Goal: Information Seeking & Learning: Learn about a topic

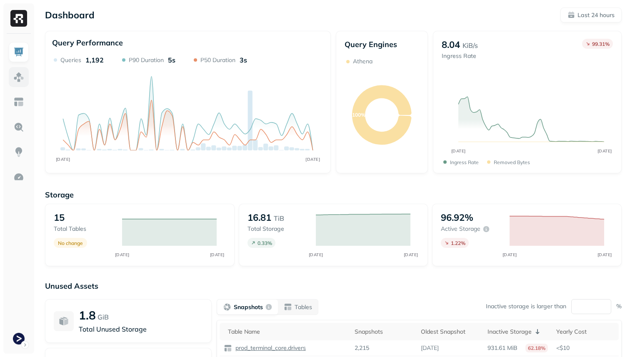
click at [28, 79] on link at bounding box center [19, 77] width 20 height 20
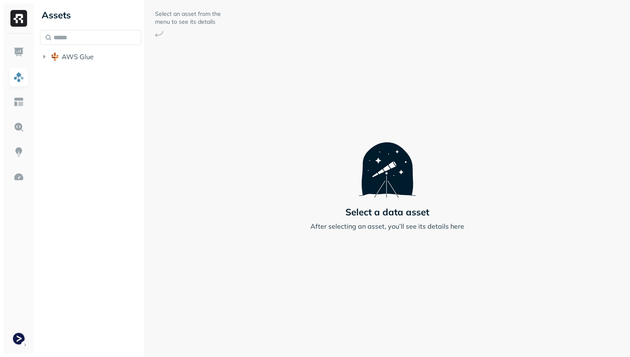
click at [76, 65] on div "Assets AWS Glue" at bounding box center [91, 34] width 108 height 68
click at [75, 60] on span "AWS Glue" at bounding box center [78, 56] width 32 height 8
click at [75, 72] on span "prod_terminal_core" at bounding box center [100, 72] width 60 height 8
click at [80, 85] on span "Tables" at bounding box center [77, 88] width 21 height 8
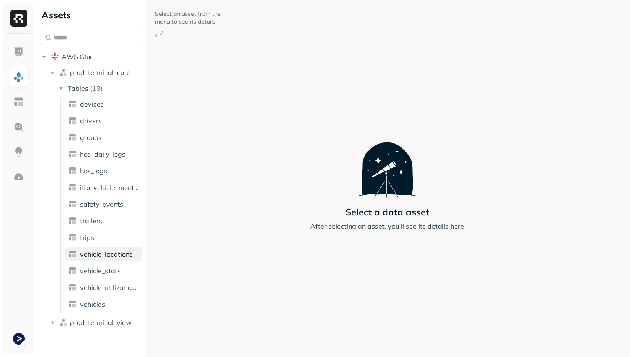
click at [115, 247] on link "vehicle_locations" at bounding box center [103, 253] width 77 height 13
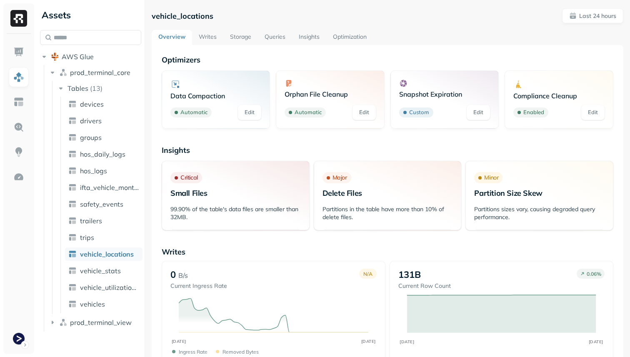
click at [240, 39] on link "Storage" at bounding box center [240, 37] width 35 height 15
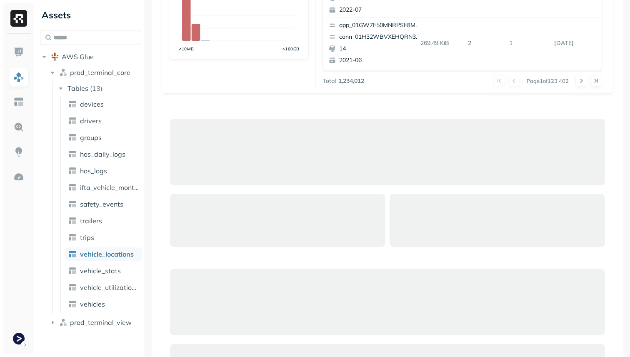
scroll to position [290, 0]
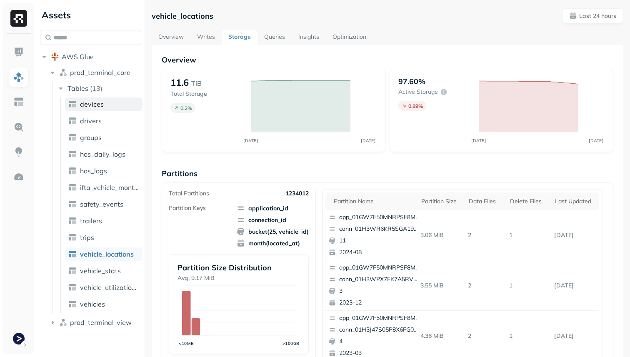
click at [102, 105] on span "devices" at bounding box center [92, 104] width 24 height 8
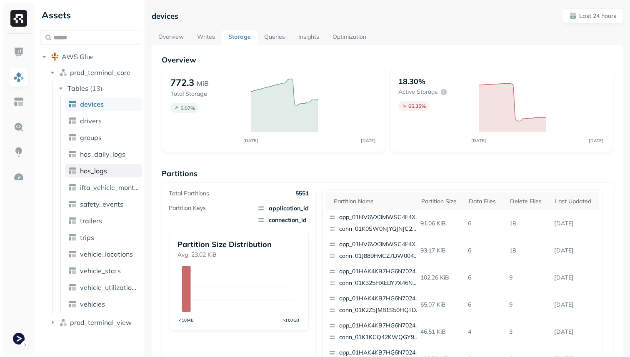
click at [105, 173] on span "hos_logs" at bounding box center [93, 171] width 27 height 8
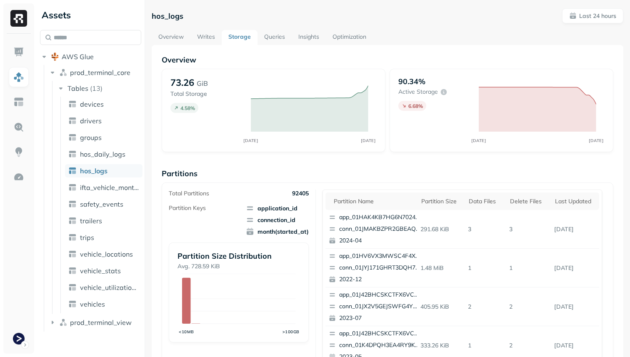
click at [335, 32] on link "Optimization" at bounding box center [349, 37] width 47 height 15
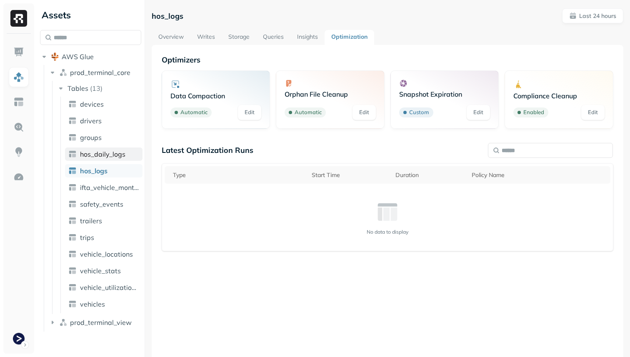
click at [109, 158] on link "hos_daily_logs" at bounding box center [103, 153] width 77 height 13
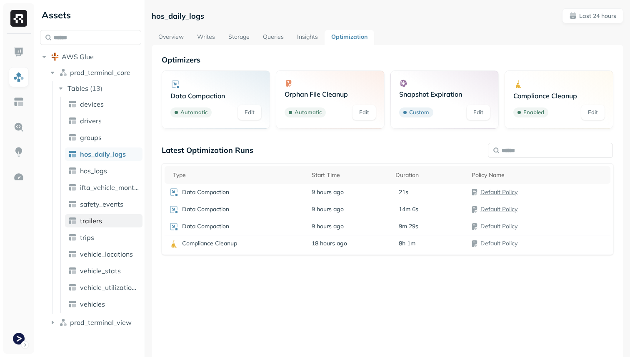
click at [94, 219] on span "trailers" at bounding box center [91, 221] width 22 height 8
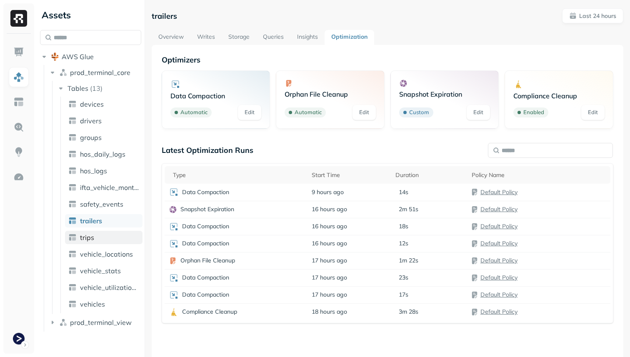
click at [93, 232] on link "trips" at bounding box center [103, 237] width 77 height 13
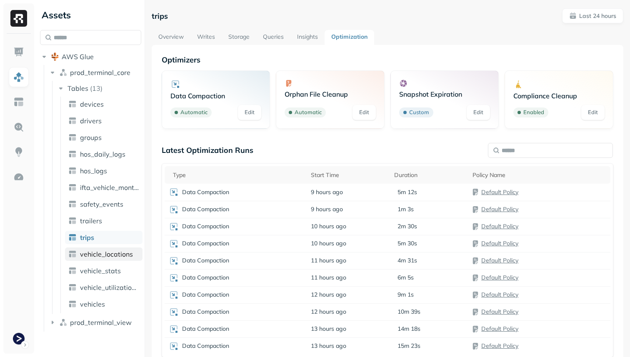
click at [106, 257] on span "vehicle_locations" at bounding box center [106, 254] width 53 height 8
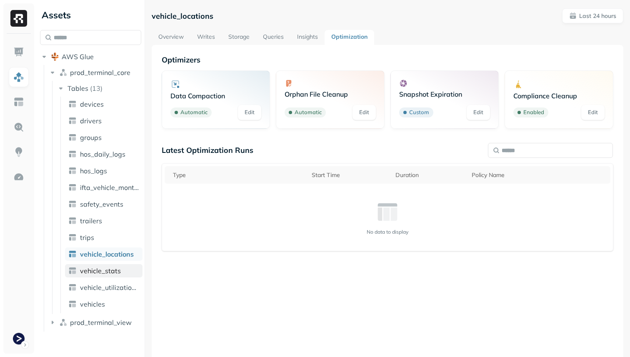
click at [106, 273] on span "vehicle_stats" at bounding box center [100, 271] width 41 height 8
click at [109, 259] on link "vehicle_locations" at bounding box center [103, 253] width 77 height 13
click at [239, 35] on link "Storage" at bounding box center [239, 37] width 35 height 15
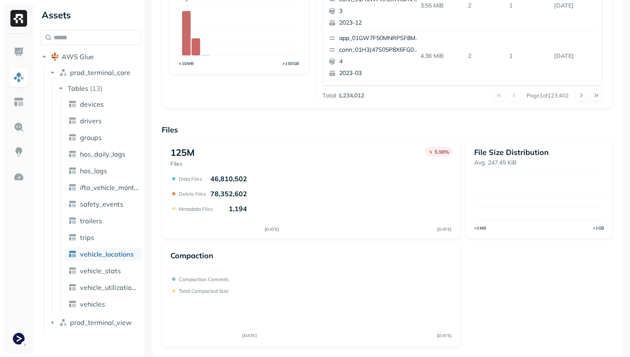
scroll to position [280, 0]
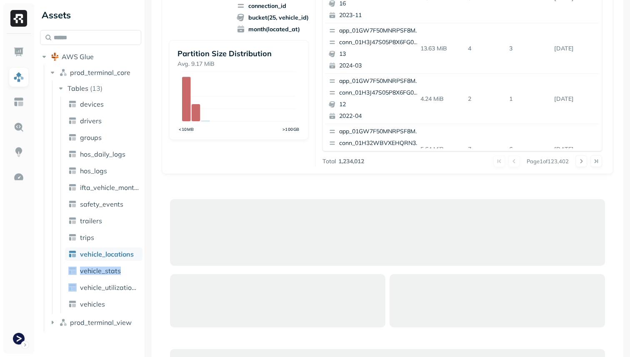
scroll to position [344, 0]
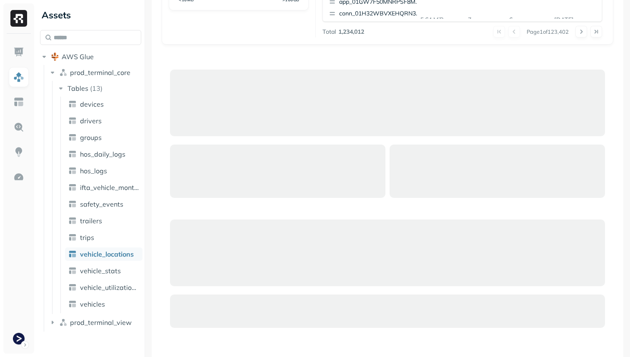
click at [167, 148] on div at bounding box center [388, 239] width 452 height 357
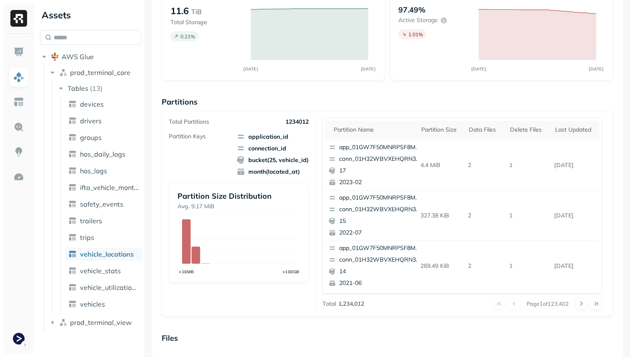
scroll to position [72, 0]
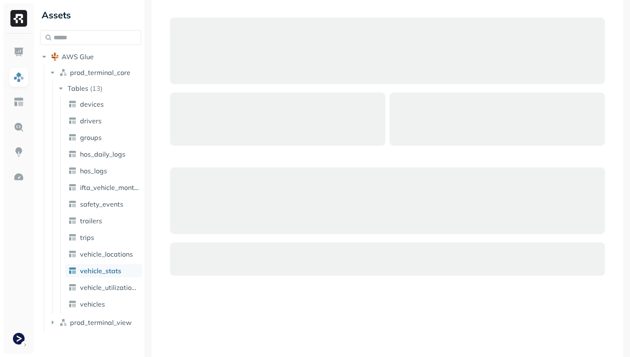
scroll to position [398, 0]
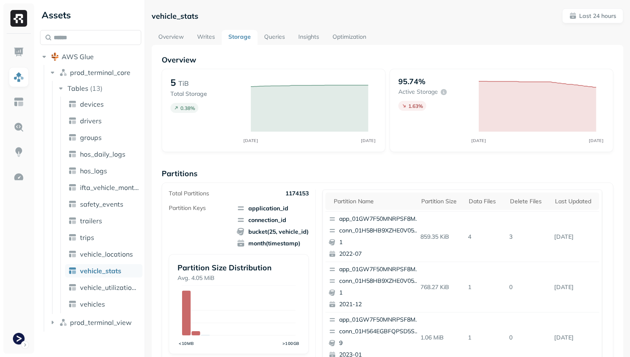
click at [357, 38] on link "Optimization" at bounding box center [349, 37] width 47 height 15
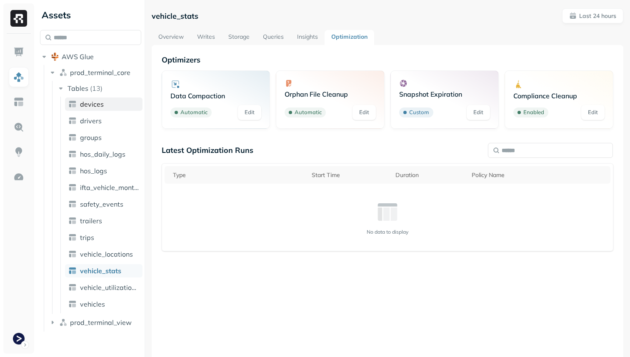
click at [112, 104] on link "devices" at bounding box center [103, 103] width 77 height 13
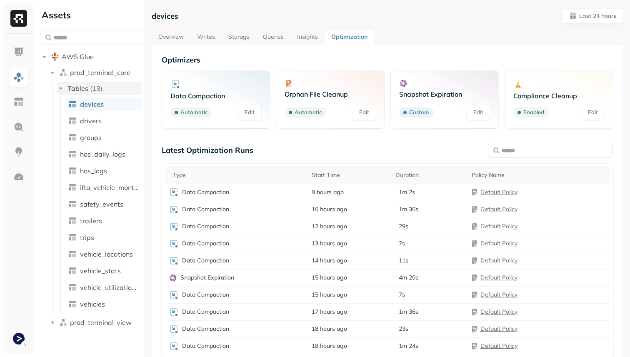
click at [95, 88] on p "( 13 )" at bounding box center [96, 88] width 12 height 8
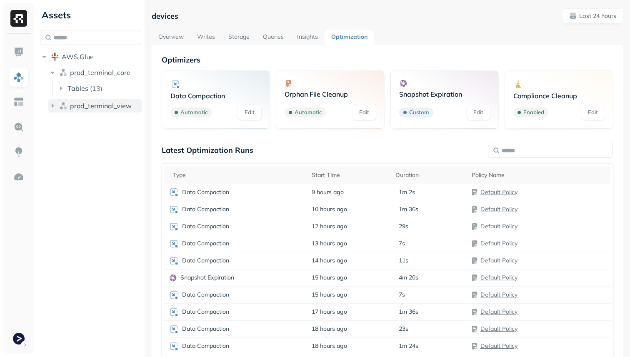
click at [87, 100] on button "prod_terminal_view" at bounding box center [94, 105] width 93 height 13
click at [87, 115] on button "Tables ( 2 )" at bounding box center [99, 121] width 85 height 13
click at [86, 133] on link "analyzer_metrics" at bounding box center [103, 137] width 77 height 13
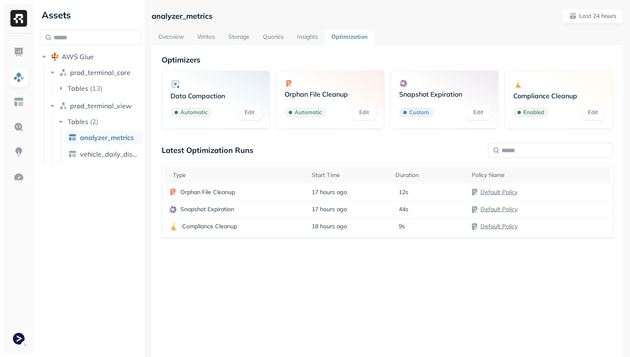
click at [179, 37] on link "Overview" at bounding box center [171, 37] width 39 height 15
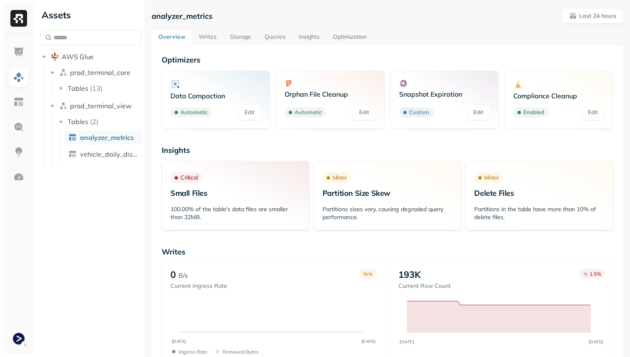
click at [250, 42] on link "Storage" at bounding box center [240, 37] width 35 height 15
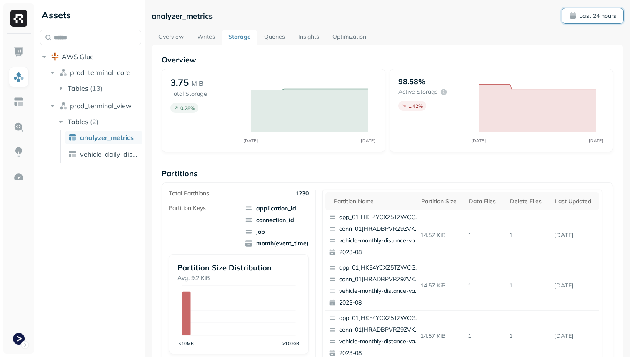
click at [606, 12] on p "Last 24 hours" at bounding box center [597, 16] width 37 height 8
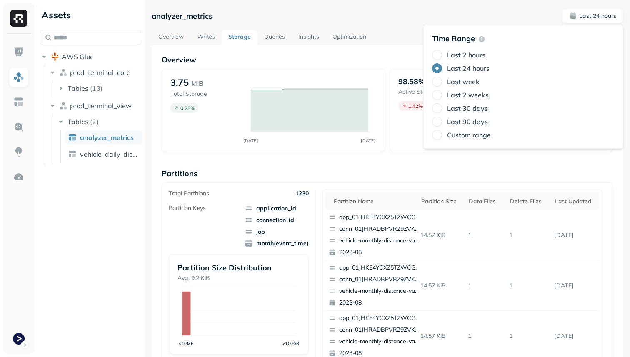
click at [402, 22] on div "analyzer_metrics Last 24 hours" at bounding box center [388, 15] width 472 height 15
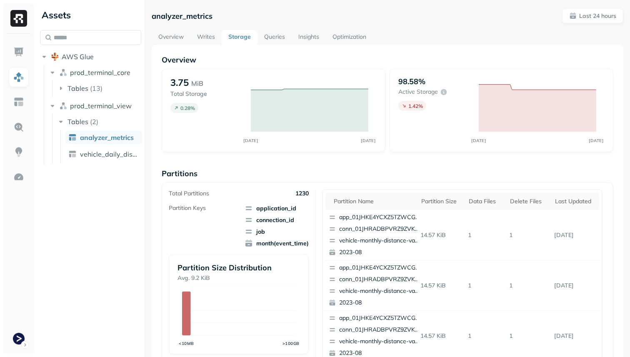
scroll to position [280, 0]
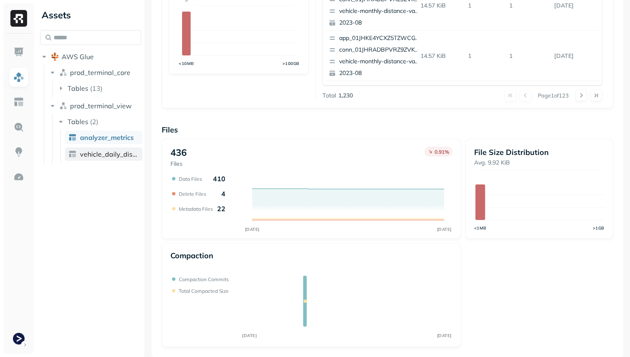
click at [79, 155] on link "vehicle_daily_distance" at bounding box center [103, 153] width 77 height 13
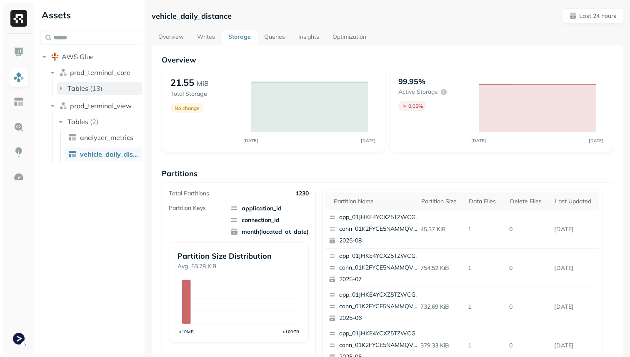
click at [109, 90] on button "Tables ( 13 )" at bounding box center [99, 88] width 85 height 13
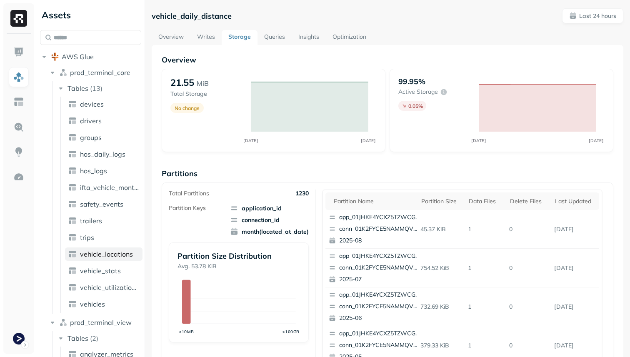
click at [114, 251] on span "vehicle_locations" at bounding box center [106, 254] width 53 height 8
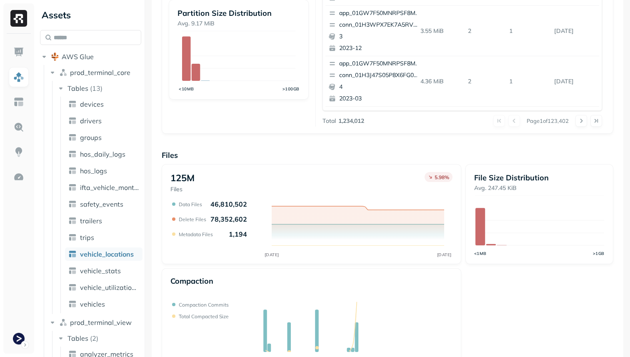
scroll to position [280, 0]
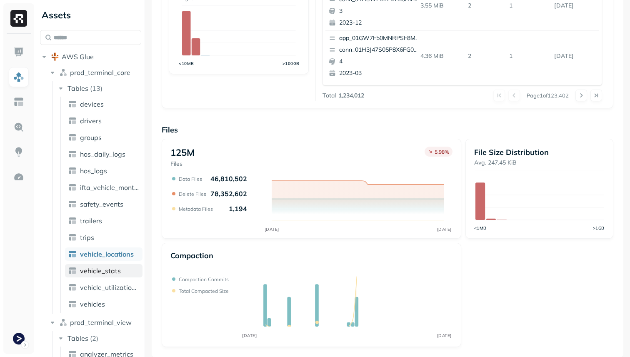
click at [116, 269] on span "vehicle_stats" at bounding box center [100, 271] width 41 height 8
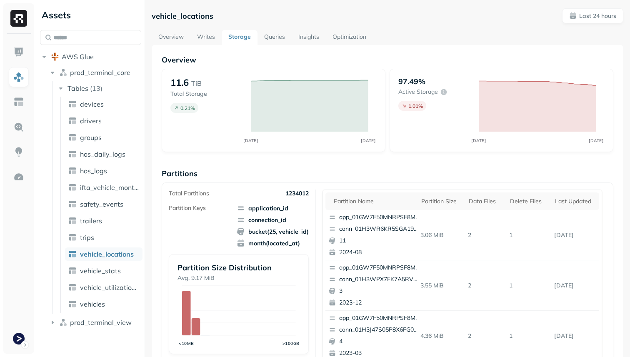
click at [339, 33] on link "Optimization" at bounding box center [349, 37] width 47 height 15
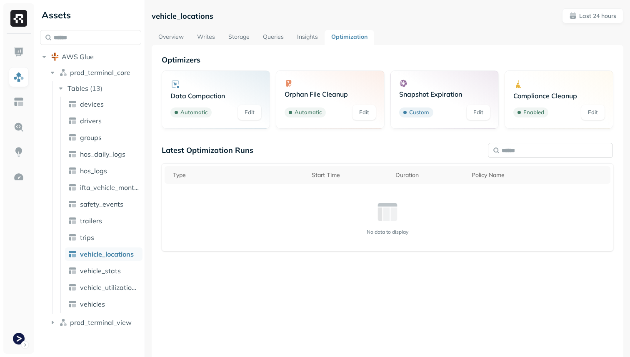
click at [530, 143] on input "text" at bounding box center [550, 150] width 125 height 15
click at [460, 144] on div "Optimizers Data Compaction Automatic Edit Orphan File Cleanup Automatic Edit Sn…" at bounding box center [388, 216] width 452 height 322
click at [180, 39] on link "Overview" at bounding box center [171, 37] width 39 height 15
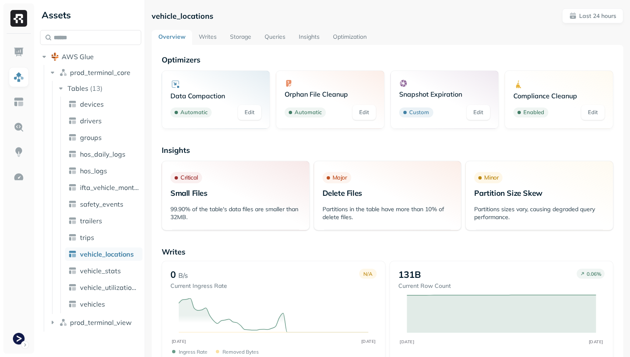
click at [242, 40] on link "Storage" at bounding box center [240, 37] width 35 height 15
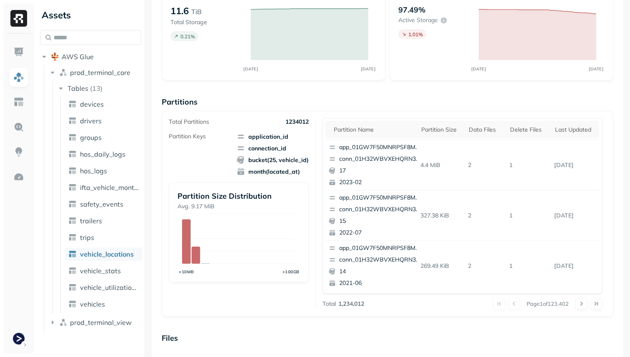
scroll to position [72, 0]
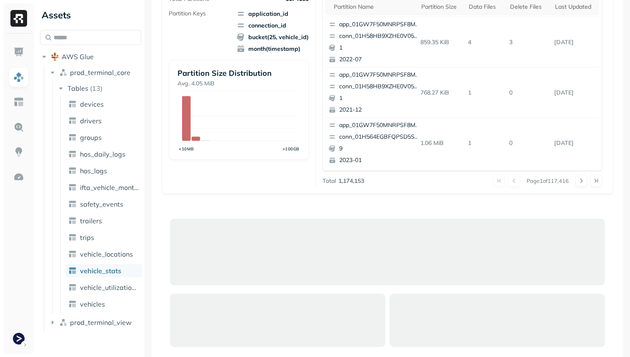
scroll to position [138, 0]
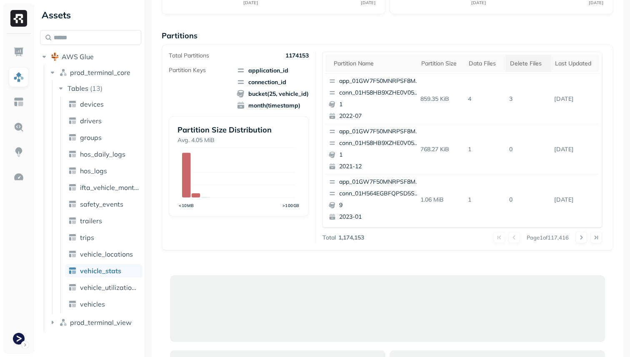
click at [520, 65] on div "Delete Files" at bounding box center [528, 64] width 37 height 8
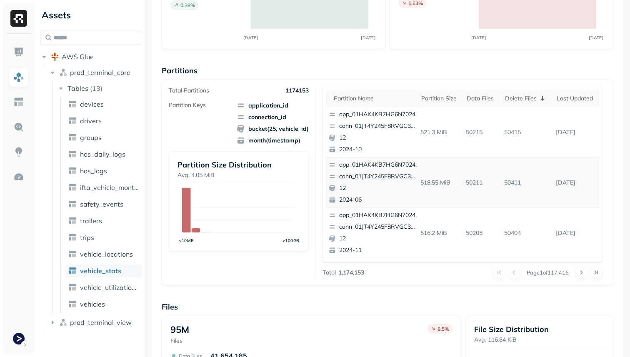
scroll to position [96, 0]
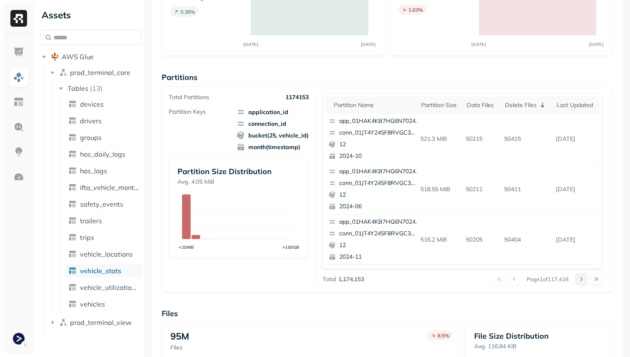
click at [580, 280] on button at bounding box center [581, 279] width 12 height 12
click at [580, 280] on div at bounding box center [588, 279] width 27 height 12
click at [580, 280] on button at bounding box center [581, 279] width 12 height 12
click at [580, 280] on div at bounding box center [588, 279] width 27 height 12
click at [580, 280] on button at bounding box center [581, 279] width 12 height 12
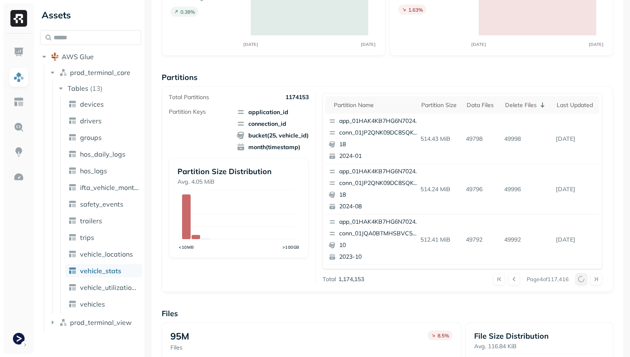
click at [580, 280] on div at bounding box center [588, 279] width 27 height 12
click at [580, 280] on button at bounding box center [581, 279] width 12 height 12
click at [580, 280] on div at bounding box center [588, 279] width 27 height 12
click at [580, 280] on button at bounding box center [581, 279] width 12 height 12
click at [580, 280] on div at bounding box center [588, 279] width 27 height 12
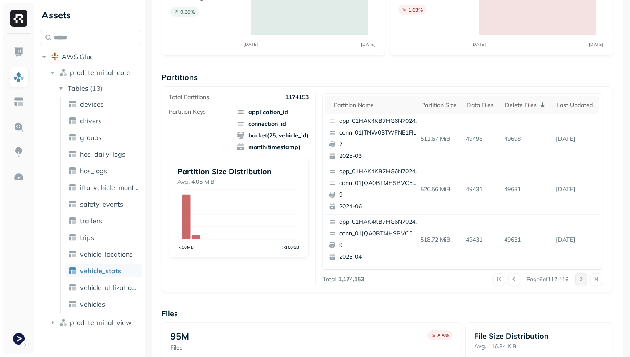
click at [580, 280] on button at bounding box center [581, 279] width 12 height 12
click at [580, 280] on div at bounding box center [588, 279] width 27 height 12
click at [580, 280] on button at bounding box center [581, 279] width 12 height 12
click at [580, 280] on div at bounding box center [588, 279] width 27 height 12
click at [580, 280] on button at bounding box center [581, 279] width 12 height 12
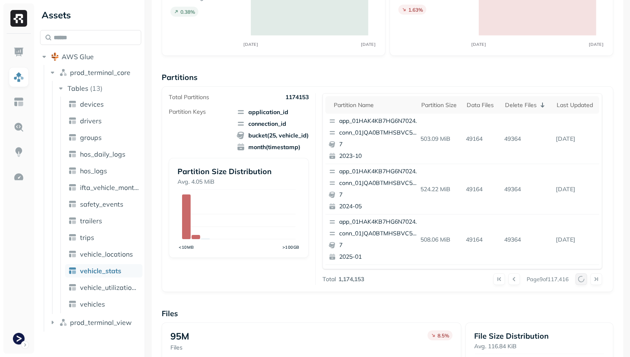
click at [580, 280] on div at bounding box center [588, 279] width 27 height 12
click at [580, 280] on button at bounding box center [581, 279] width 12 height 12
click at [580, 280] on div at bounding box center [588, 279] width 27 height 12
click at [580, 280] on button at bounding box center [581, 279] width 12 height 12
click at [580, 280] on div at bounding box center [588, 279] width 27 height 12
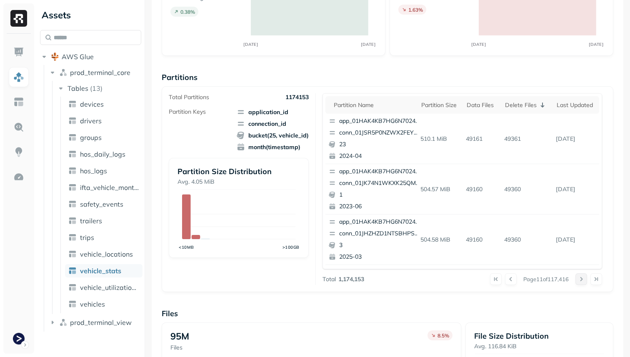
click at [580, 280] on button at bounding box center [581, 279] width 12 height 12
click at [580, 280] on div at bounding box center [588, 279] width 27 height 12
click at [580, 280] on button at bounding box center [581, 279] width 12 height 12
click at [580, 280] on div at bounding box center [588, 279] width 27 height 12
click at [580, 280] on button at bounding box center [581, 279] width 12 height 12
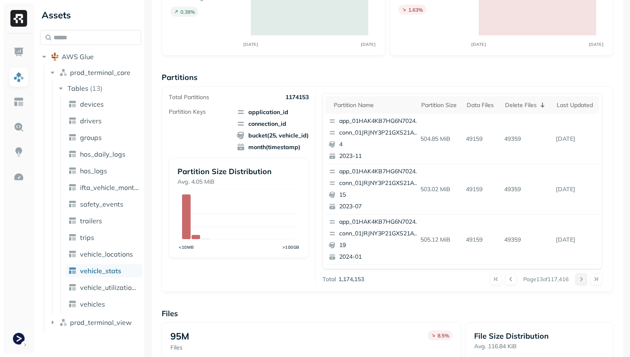
click at [580, 280] on div at bounding box center [588, 279] width 27 height 12
click at [580, 280] on button at bounding box center [581, 279] width 12 height 12
click at [580, 280] on div at bounding box center [588, 279] width 27 height 12
click at [580, 280] on button at bounding box center [581, 279] width 12 height 12
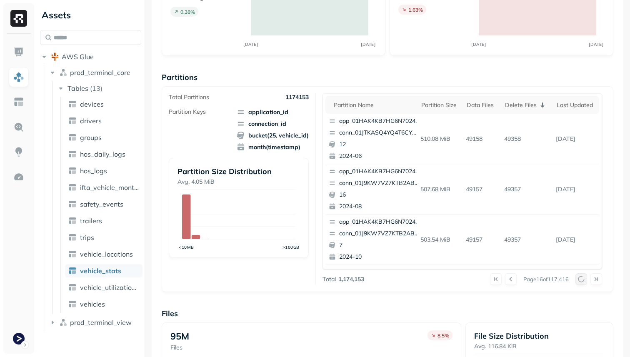
click at [580, 280] on div at bounding box center [588, 279] width 27 height 12
click at [580, 280] on button at bounding box center [581, 279] width 12 height 12
click at [580, 280] on div at bounding box center [588, 279] width 27 height 12
click at [578, 277] on button at bounding box center [581, 279] width 12 height 12
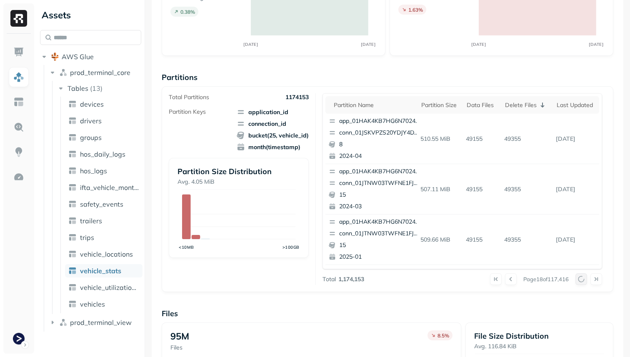
click at [578, 277] on div at bounding box center [588, 279] width 27 height 12
click at [578, 277] on button at bounding box center [581, 279] width 12 height 12
click at [578, 277] on div at bounding box center [588, 279] width 27 height 12
click at [578, 277] on button at bounding box center [581, 279] width 12 height 12
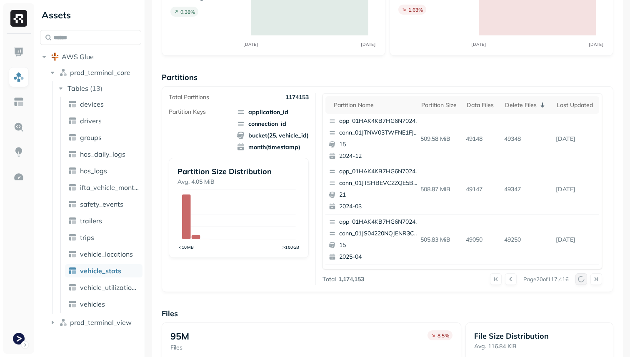
click at [578, 277] on div at bounding box center [588, 279] width 27 height 12
click at [578, 277] on button at bounding box center [581, 279] width 12 height 12
click at [578, 277] on div at bounding box center [588, 279] width 27 height 12
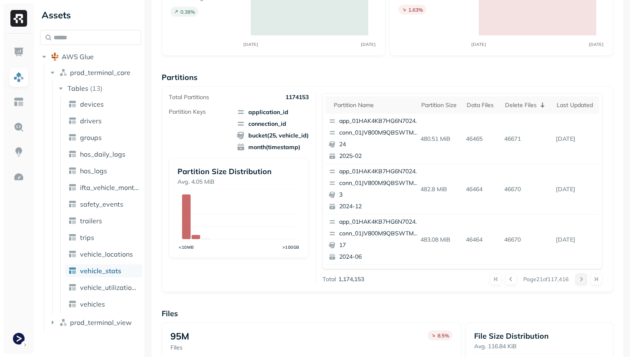
click at [578, 277] on button at bounding box center [581, 279] width 12 height 12
click at [578, 277] on div at bounding box center [588, 279] width 27 height 12
click at [578, 277] on button at bounding box center [581, 279] width 12 height 12
click at [578, 277] on div at bounding box center [588, 279] width 27 height 12
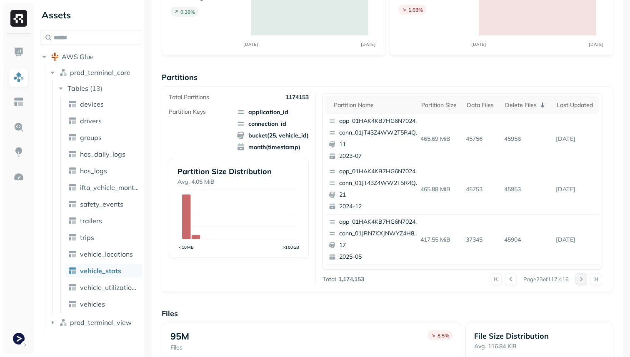
click at [578, 277] on div at bounding box center [588, 279] width 27 height 12
click at [578, 277] on button at bounding box center [581, 279] width 12 height 12
click at [578, 277] on div at bounding box center [588, 279] width 27 height 12
click at [578, 277] on button at bounding box center [581, 279] width 12 height 12
click at [578, 277] on div at bounding box center [588, 279] width 27 height 12
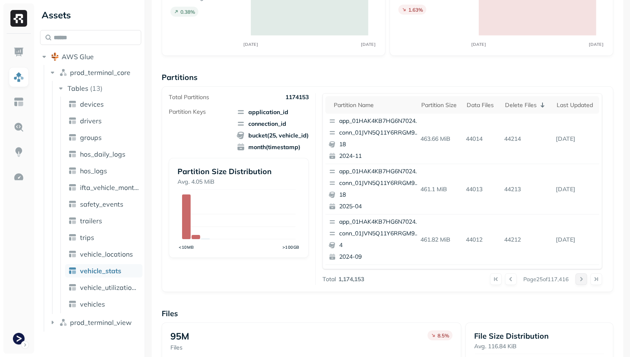
click at [578, 277] on button at bounding box center [581, 279] width 12 height 12
click at [578, 277] on div at bounding box center [588, 279] width 27 height 12
click at [578, 277] on button at bounding box center [581, 279] width 12 height 12
click at [578, 277] on div at bounding box center [588, 279] width 27 height 12
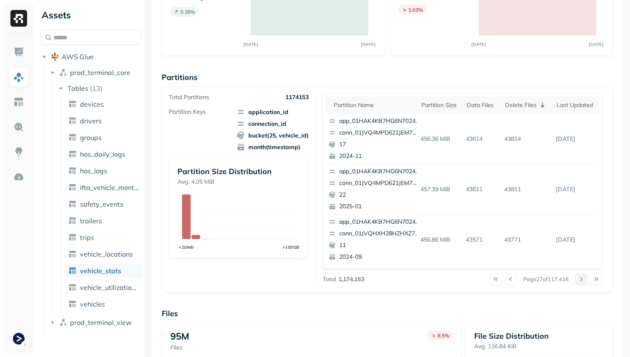
click at [578, 277] on button at bounding box center [581, 279] width 12 height 12
click at [578, 277] on div at bounding box center [588, 279] width 27 height 12
click at [578, 277] on button at bounding box center [581, 279] width 12 height 12
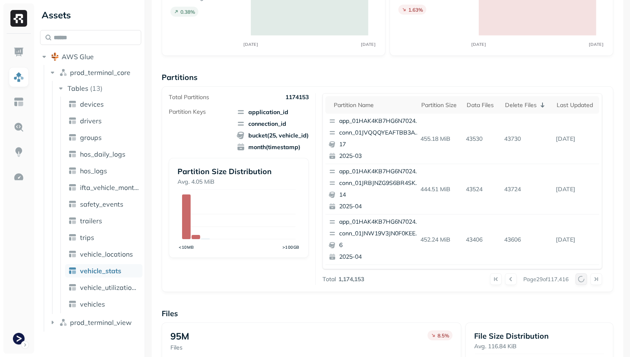
click at [578, 277] on div at bounding box center [588, 279] width 27 height 12
click at [578, 277] on button at bounding box center [581, 279] width 12 height 12
click at [578, 277] on div at bounding box center [588, 279] width 27 height 12
click at [578, 277] on button at bounding box center [581, 279] width 12 height 12
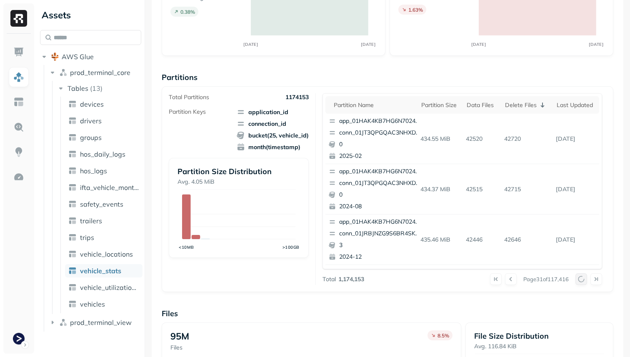
click at [578, 277] on div at bounding box center [588, 279] width 27 height 12
click at [578, 277] on button at bounding box center [581, 279] width 12 height 12
click at [579, 277] on div at bounding box center [588, 279] width 27 height 12
click at [579, 277] on button at bounding box center [581, 279] width 12 height 12
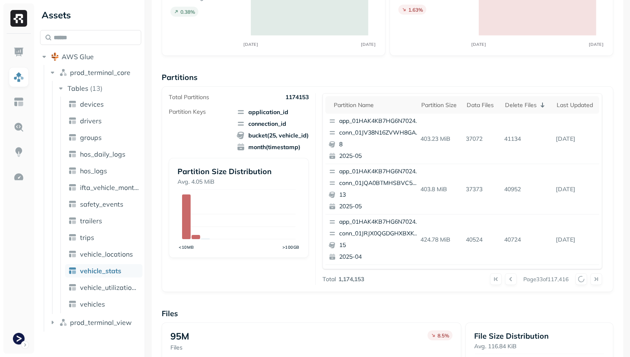
click at [579, 277] on div at bounding box center [588, 279] width 27 height 12
click at [579, 277] on button at bounding box center [581, 279] width 12 height 12
click at [579, 277] on div at bounding box center [588, 279] width 27 height 12
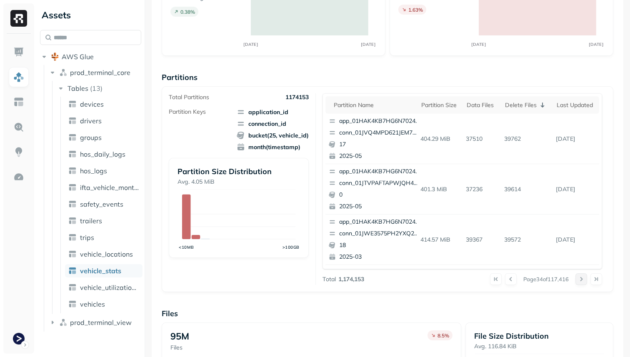
click at [579, 277] on button at bounding box center [581, 279] width 12 height 12
click at [579, 277] on div at bounding box center [588, 279] width 27 height 12
click at [579, 277] on button at bounding box center [581, 279] width 12 height 12
click at [579, 277] on div at bounding box center [588, 279] width 27 height 12
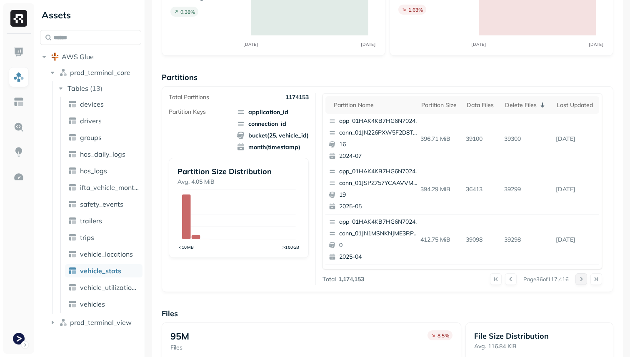
click at [579, 277] on button at bounding box center [581, 279] width 12 height 12
click at [579, 277] on div at bounding box center [588, 279] width 27 height 12
click at [579, 277] on button at bounding box center [581, 279] width 12 height 12
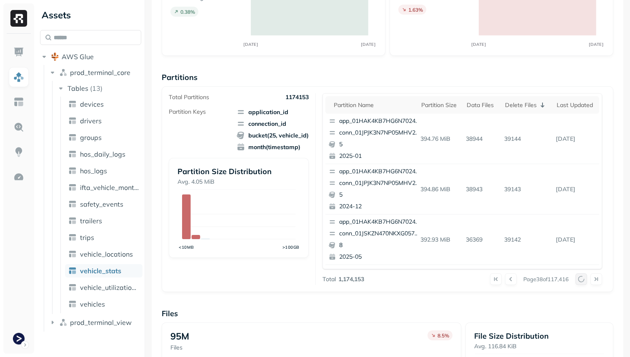
click at [579, 277] on div at bounding box center [588, 279] width 27 height 12
click at [579, 277] on button at bounding box center [581, 279] width 12 height 12
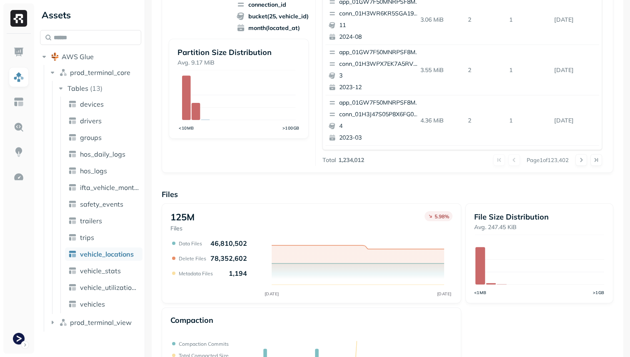
scroll to position [280, 0]
